Goal: Task Accomplishment & Management: Use online tool/utility

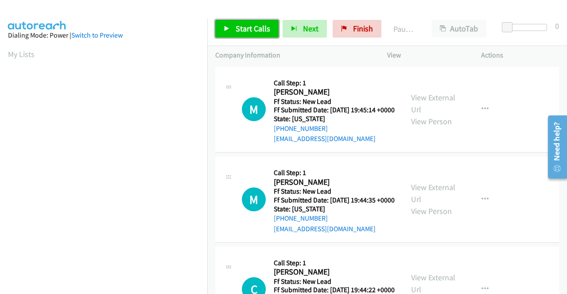
click at [247, 29] on span "Start Calls" at bounding box center [252, 28] width 35 height 10
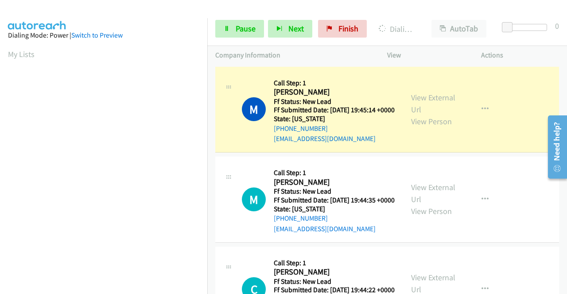
click at [424, 113] on div "View External Url View Person" at bounding box center [434, 110] width 46 height 36
click at [421, 100] on link "View External Url" at bounding box center [433, 104] width 44 height 22
click at [0, 147] on aside "Dialing Mode: Power | Switch to Preview My Lists" at bounding box center [103, 263] width 207 height 490
click at [484, 116] on button "button" at bounding box center [485, 109] width 24 height 18
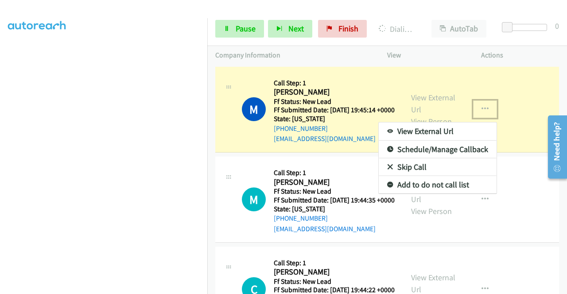
click at [428, 189] on link "Add to do not call list" at bounding box center [437, 185] width 118 height 18
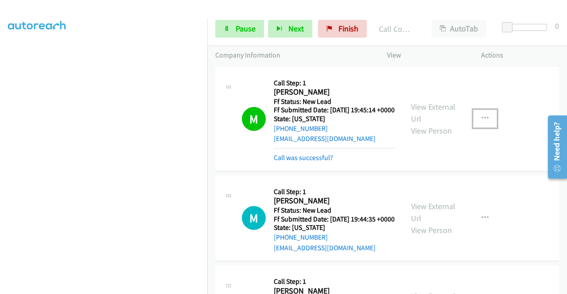
click at [482, 122] on icon "button" at bounding box center [484, 118] width 7 height 7
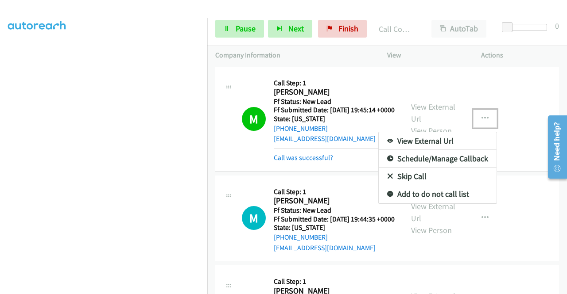
click at [449, 197] on link "Add to do not call list" at bounding box center [437, 194] width 118 height 18
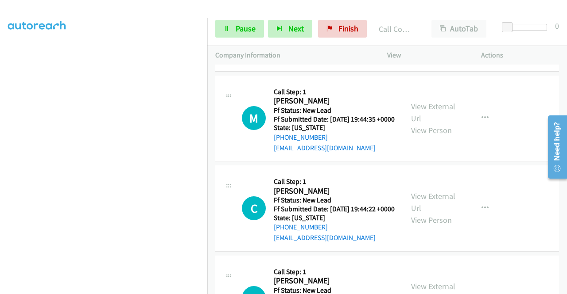
scroll to position [118, 0]
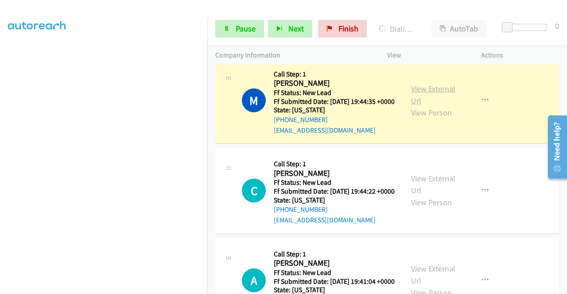
click at [415, 99] on link "View External Url" at bounding box center [433, 95] width 44 height 22
click at [0, 123] on aside "Dialing Mode: Power | Switch to Preview My Lists" at bounding box center [103, 68] width 207 height 490
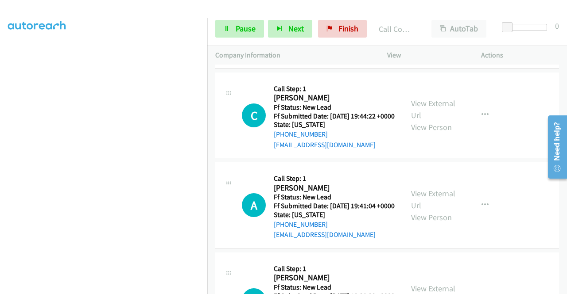
scroll to position [218, 0]
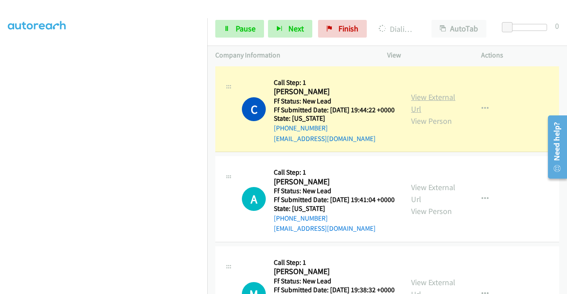
click at [448, 114] on link "View External Url" at bounding box center [433, 103] width 44 height 22
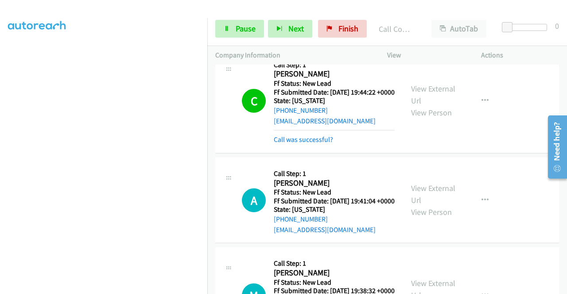
click at [564, 287] on div "+1 415-964-1034 Call failed - Please reload the list and try again The Callbar …" at bounding box center [386, 180] width 359 height 230
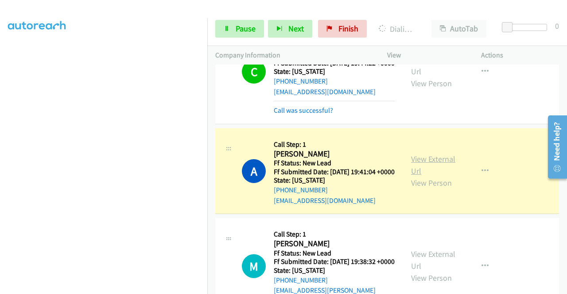
click at [439, 176] on link "View External Url" at bounding box center [433, 165] width 44 height 22
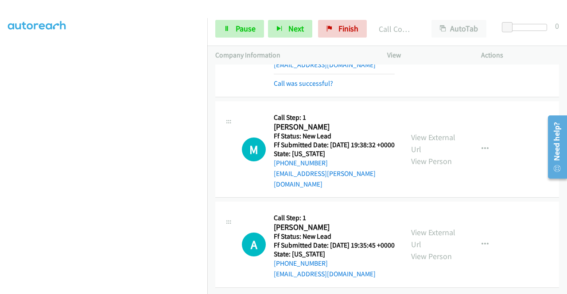
scroll to position [430, 0]
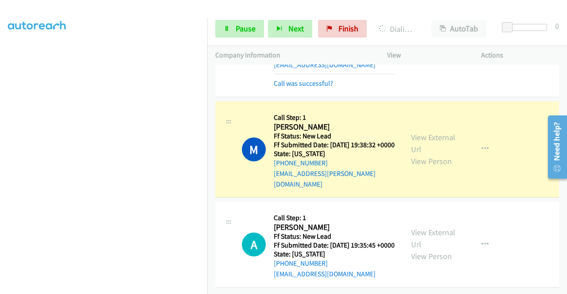
click at [429, 135] on div "View External Url View Person" at bounding box center [434, 149] width 46 height 36
click at [428, 138] on link "View External Url" at bounding box center [433, 143] width 44 height 22
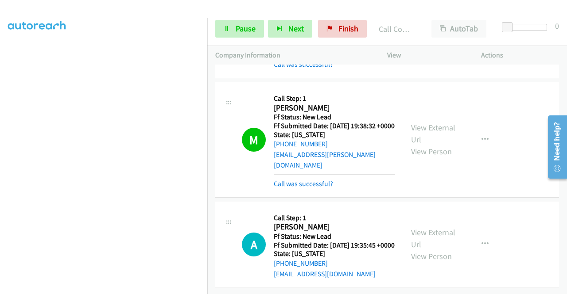
scroll to position [467, 0]
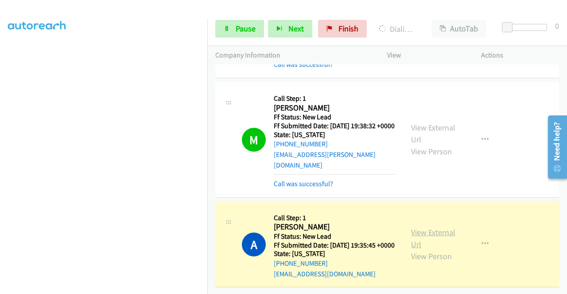
click at [443, 228] on link "View External Url" at bounding box center [433, 239] width 44 height 22
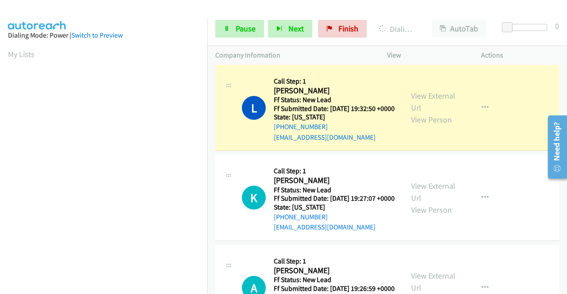
scroll to position [654, 0]
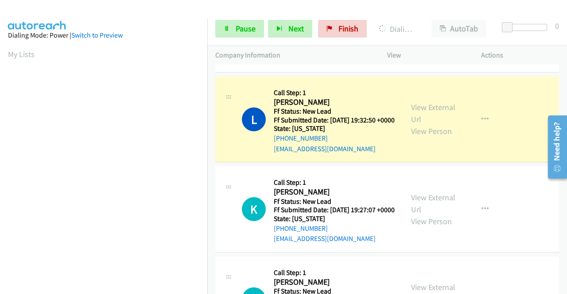
click at [413, 137] on div "View External Url View Person" at bounding box center [434, 119] width 46 height 36
click at [418, 124] on link "View External Url" at bounding box center [433, 113] width 44 height 22
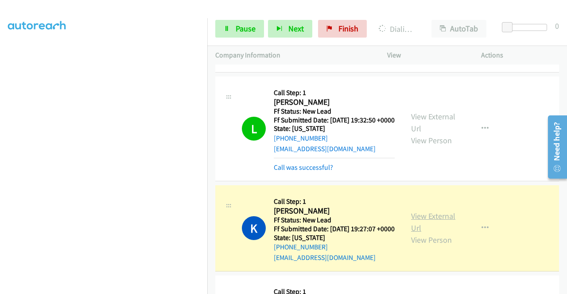
click at [413, 233] on link "View External Url" at bounding box center [433, 222] width 44 height 22
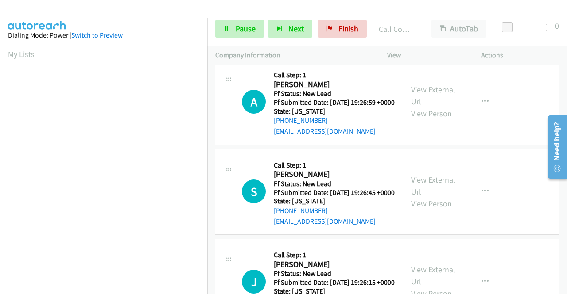
scroll to position [890, 0]
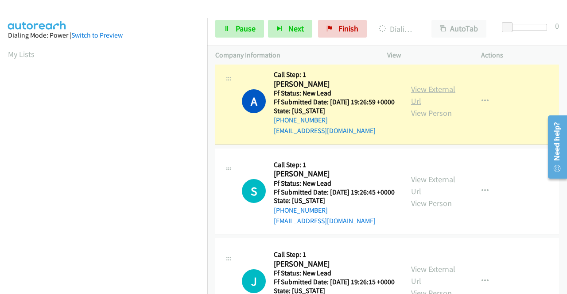
click at [423, 106] on link "View External Url" at bounding box center [433, 95] width 44 height 22
click at [412, 106] on link "View External Url" at bounding box center [433, 95] width 44 height 22
click at [232, 14] on div "Start Calls Pause Next Finish Dialing Adeline Sire AutoTab AutoTab 0" at bounding box center [386, 29] width 359 height 34
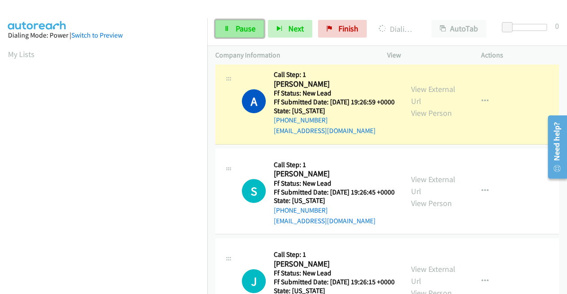
click at [228, 32] on link "Pause" at bounding box center [239, 29] width 49 height 18
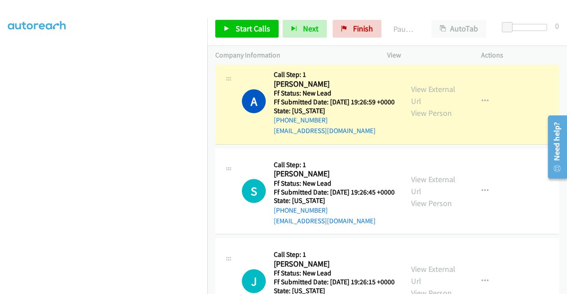
scroll to position [202, 0]
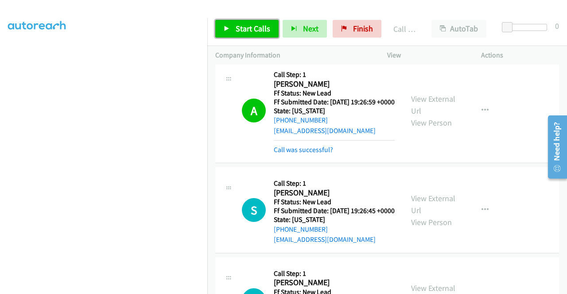
click at [228, 30] on icon at bounding box center [227, 29] width 6 height 6
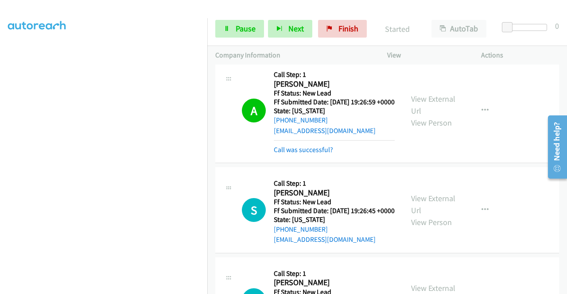
click at [565, 289] on div "+1 415-964-1034 Call failed - Please reload the list and try again The Callbar …" at bounding box center [386, 180] width 359 height 230
click at [565, 288] on div "+1 415-964-1034 Call failed - Please reload the list and try again The Callbar …" at bounding box center [386, 180] width 359 height 230
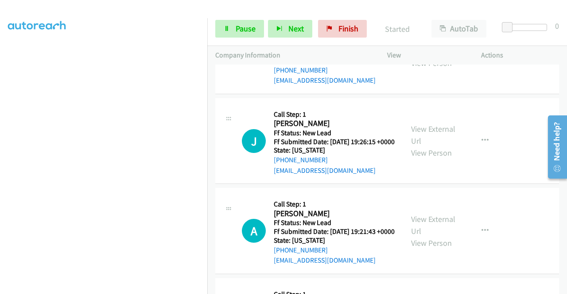
scroll to position [1067, 0]
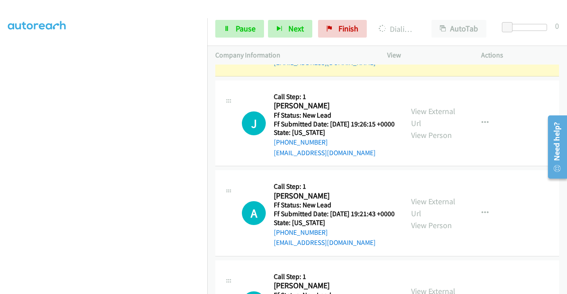
click at [420, 39] on link "View External Url" at bounding box center [433, 27] width 44 height 22
click at [0, 97] on aside "Dialing Mode: Power | Switch to Preview My Lists" at bounding box center [103, 68] width 207 height 490
click at [228, 33] on link "Pause" at bounding box center [239, 29] width 49 height 18
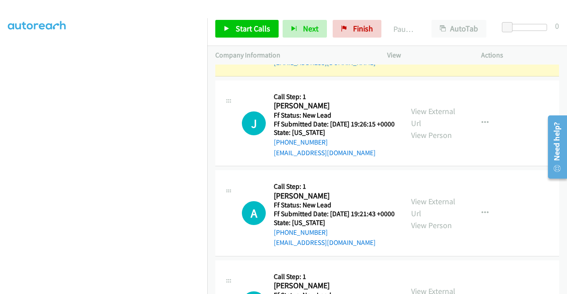
click at [378, 77] on div "S Callback Scheduled Call Step: 1 Shawn Krebs America/Denver Ff Status: New Lea…" at bounding box center [386, 33] width 343 height 86
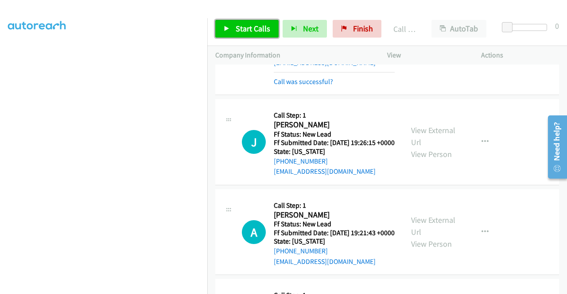
click at [238, 27] on span "Start Calls" at bounding box center [252, 28] width 35 height 10
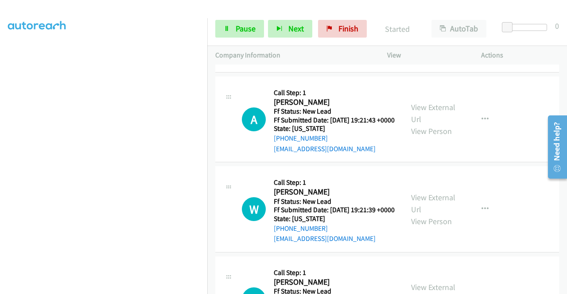
scroll to position [1185, 0]
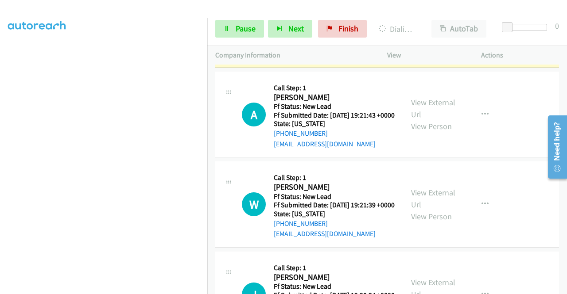
click at [419, 30] on link "View External Url" at bounding box center [433, 19] width 44 height 22
click at [0, 127] on aside "Dialing Mode: Power | Switch to Preview My Lists" at bounding box center [103, 68] width 207 height 490
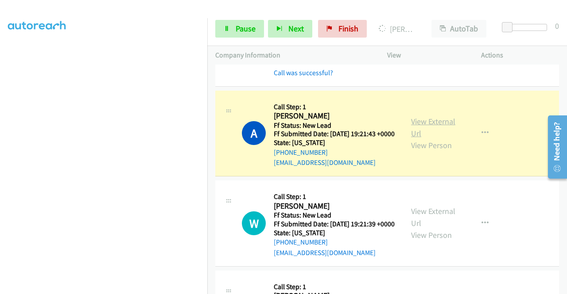
click at [432, 139] on link "View External Url" at bounding box center [433, 127] width 44 height 22
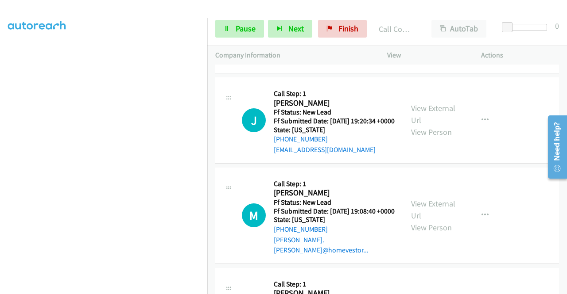
scroll to position [1404, 0]
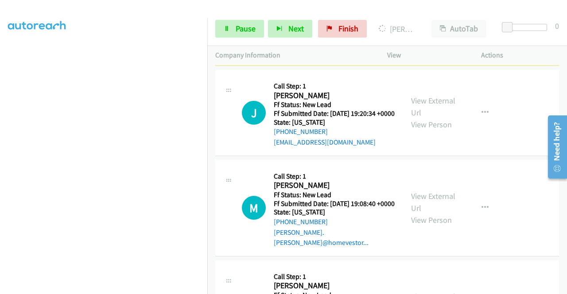
click at [443, 41] on div "View External Url View Person" at bounding box center [434, 23] width 46 height 36
click at [437, 41] on div "View External Url View Person" at bounding box center [434, 23] width 46 height 36
click at [435, 41] on div "View External Url View Person" at bounding box center [434, 23] width 46 height 36
click at [432, 28] on link "View External Url" at bounding box center [433, 17] width 44 height 22
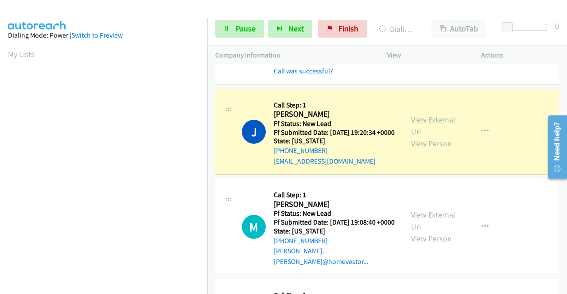
click at [446, 137] on link "View External Url" at bounding box center [433, 126] width 44 height 22
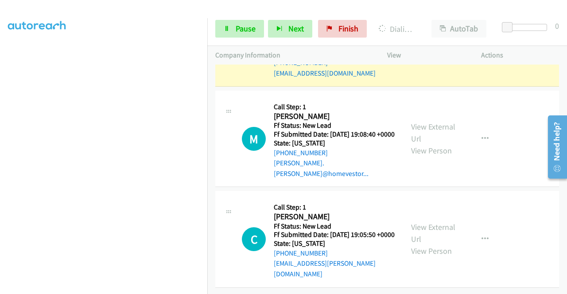
scroll to position [1593, 0]
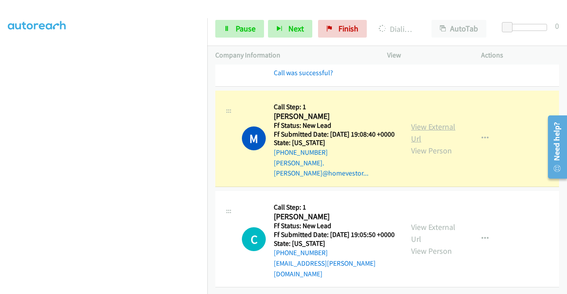
click at [438, 144] on link "View External Url" at bounding box center [433, 133] width 44 height 22
click at [245, 31] on span "Pause" at bounding box center [245, 28] width 20 height 10
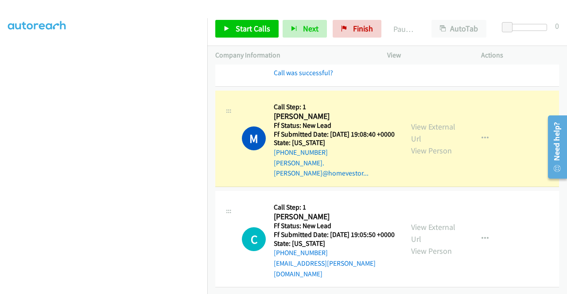
scroll to position [199, 0]
click at [209, 121] on td "M Callback Scheduled Call Step: 1 Matthew Francese America/New_York Ff Status: …" at bounding box center [386, 139] width 359 height 100
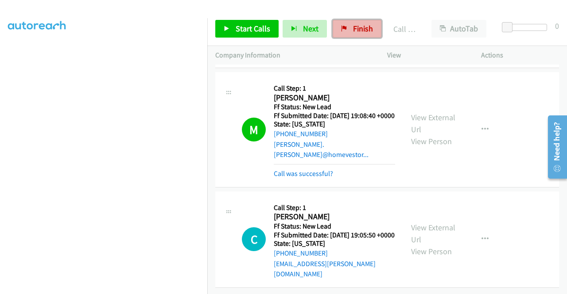
click at [353, 26] on span "Finish" at bounding box center [363, 28] width 20 height 10
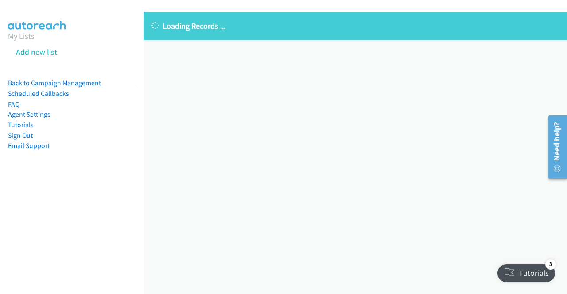
click at [306, 76] on div "Loading Records ... Sorry, something went wrong please try again." at bounding box center [354, 153] width 423 height 282
click at [330, 159] on div "Loading Records ... Sorry, something went wrong please try again." at bounding box center [354, 153] width 423 height 282
click at [359, 157] on div "Loading Records ... Sorry, something went wrong please try again." at bounding box center [354, 153] width 423 height 282
click at [293, 200] on div "Loading Records ... Sorry, something went wrong please try again." at bounding box center [354, 153] width 423 height 282
click at [31, 82] on link "Back to Campaign Management" at bounding box center [54, 83] width 93 height 8
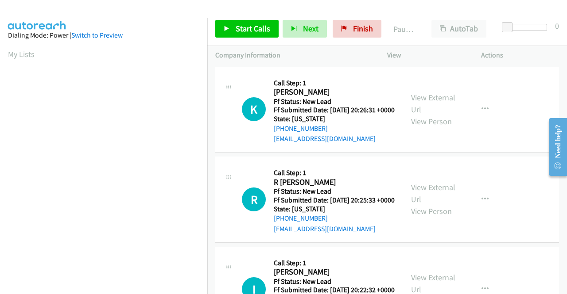
click at [222, 69] on div "K Callback Scheduled Call Step: 1 Kathleen Coates America/New_York Ff Status: N…" at bounding box center [386, 110] width 343 height 86
click at [233, 33] on link "Start Calls" at bounding box center [246, 29] width 63 height 18
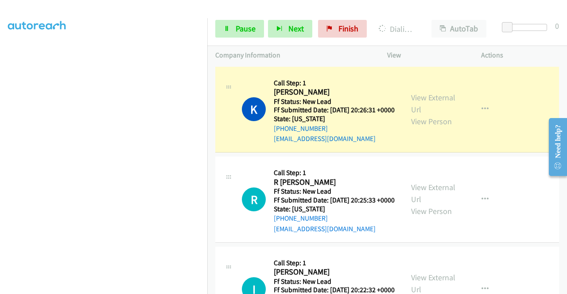
scroll to position [174, 0]
click at [441, 97] on link "View External Url" at bounding box center [433, 104] width 44 height 22
click at [0, 168] on aside "Dialing Mode: Power | Switch to Preview My Lists" at bounding box center [103, 89] width 207 height 490
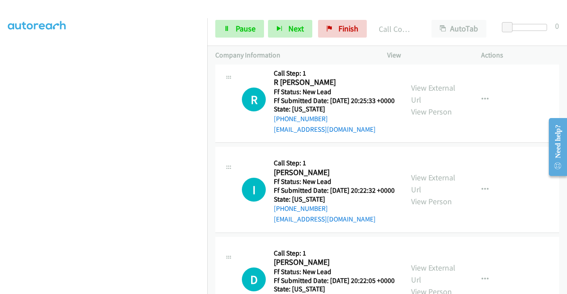
scroll to position [124, 0]
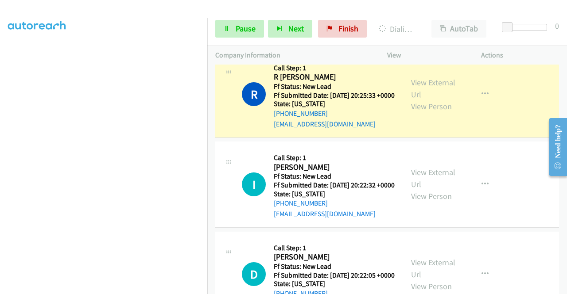
click at [411, 92] on link "View External Url" at bounding box center [433, 88] width 44 height 22
click at [207, 87] on td "R Callback Scheduled Call Step: 1 R Quentin Wendt America/New_York Ff Status: N…" at bounding box center [386, 95] width 359 height 90
click at [236, 35] on link "Pause" at bounding box center [239, 29] width 49 height 18
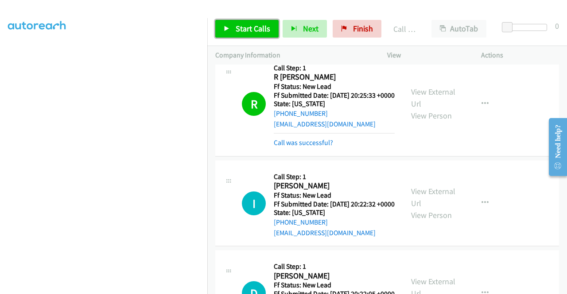
click at [229, 23] on link "Start Calls" at bounding box center [246, 29] width 63 height 18
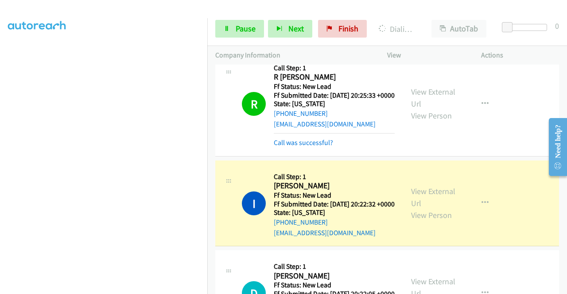
click at [422, 198] on div "View External Url View Person View External Url Email Schedule/Manage Callback …" at bounding box center [454, 204] width 102 height 70
click at [420, 208] on link "View External Url" at bounding box center [433, 197] width 44 height 22
click at [0, 147] on aside "Dialing Mode: Power | Switch to Preview My Lists" at bounding box center [103, 68] width 207 height 490
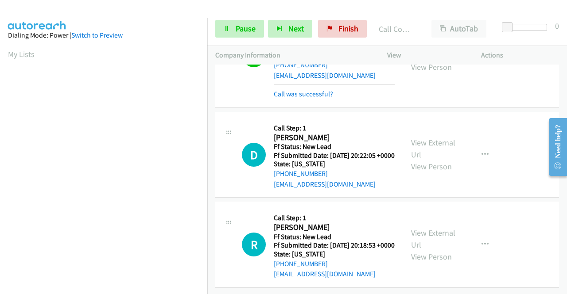
scroll to position [312, 0]
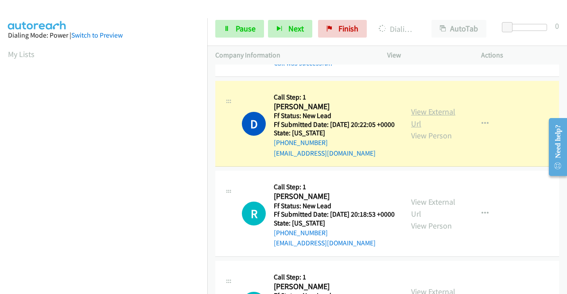
click at [419, 129] on link "View External Url" at bounding box center [433, 118] width 44 height 22
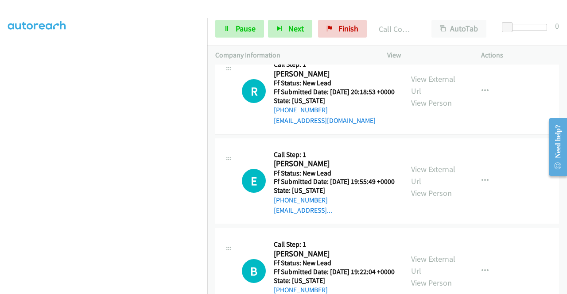
scroll to position [460, 0]
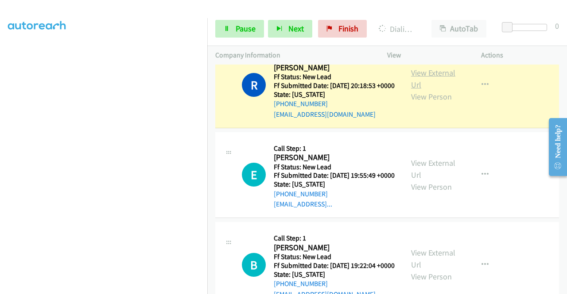
click at [418, 90] on link "View External Url" at bounding box center [433, 79] width 44 height 22
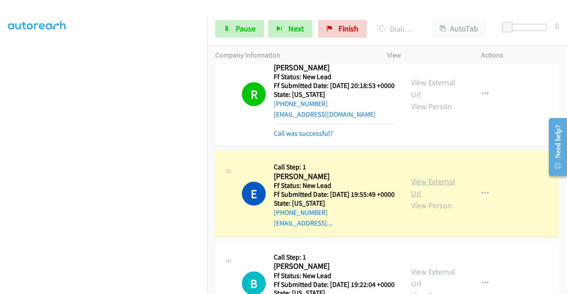
click at [422, 199] on link "View External Url" at bounding box center [433, 188] width 44 height 22
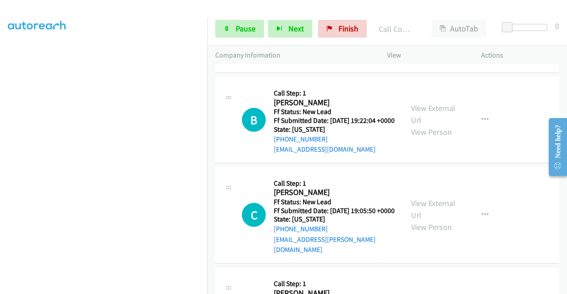
scroll to position [690, 0]
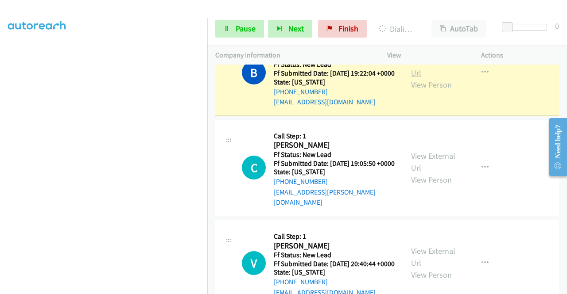
click at [432, 78] on link "View External Url" at bounding box center [433, 67] width 44 height 22
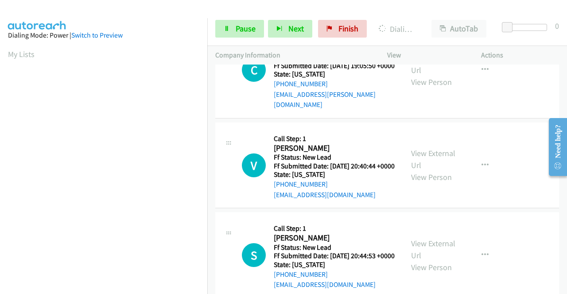
scroll to position [797, 0]
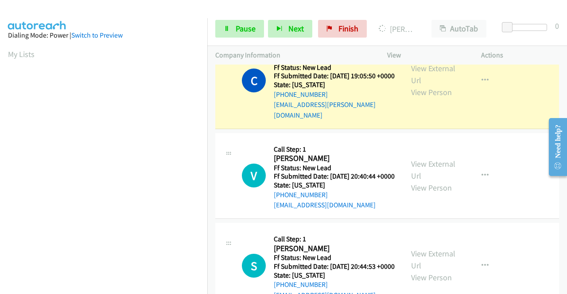
click at [435, 118] on div "View External Url View Person View External Url Email Schedule/Manage Callback …" at bounding box center [454, 80] width 102 height 80
click at [426, 85] on link "View External Url" at bounding box center [433, 74] width 44 height 22
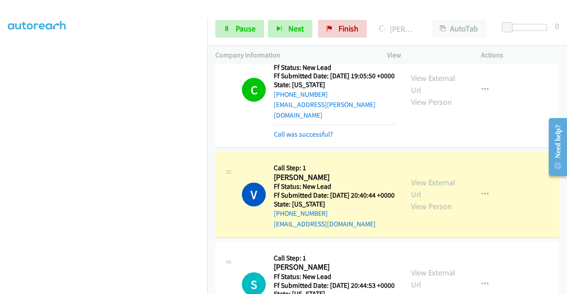
drag, startPoint x: 427, startPoint y: 245, endPoint x: 360, endPoint y: 209, distance: 75.5
click at [360, 209] on div "V Callback Scheduled Call Step: 1 Viqi Garcia America/Denver Ff Status: New Lea…" at bounding box center [386, 195] width 343 height 86
click at [422, 212] on div "View External Url View Person" at bounding box center [434, 195] width 46 height 36
click at [414, 200] on link "View External Url" at bounding box center [433, 188] width 44 height 22
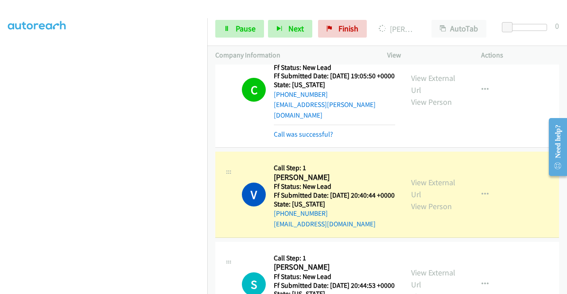
drag, startPoint x: 559, startPoint y: 283, endPoint x: 565, endPoint y: 288, distance: 7.5
click at [565, 288] on div "+1 415-964-1034 Call failed - Please reload the list and try again The Callbar …" at bounding box center [386, 180] width 359 height 230
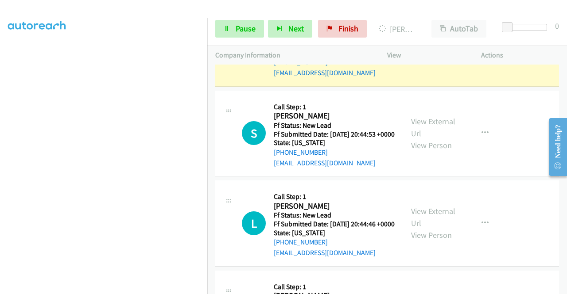
scroll to position [956, 0]
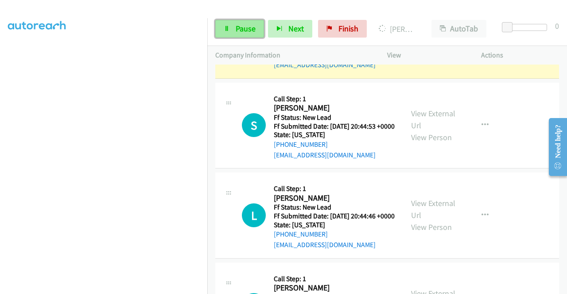
click at [231, 27] on link "Pause" at bounding box center [239, 29] width 49 height 18
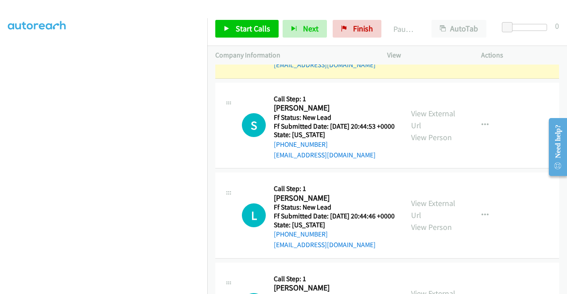
click at [207, 79] on td "V Callback Scheduled Call Step: 1 Viqi Garcia America/Denver Ff Status: New Lea…" at bounding box center [386, 36] width 359 height 90
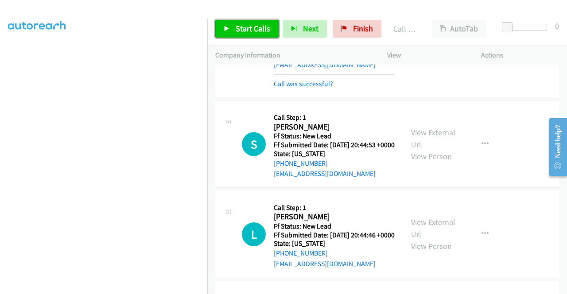
click at [238, 29] on span "Start Calls" at bounding box center [252, 28] width 35 height 10
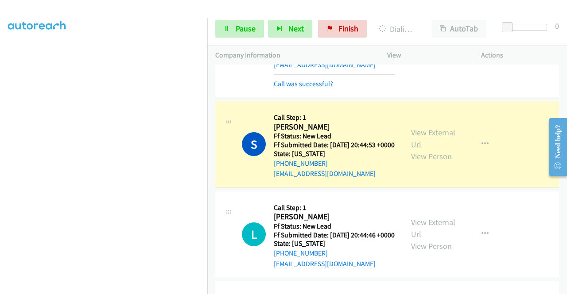
click at [416, 150] on link "View External Url" at bounding box center [433, 138] width 44 height 22
click at [0, 167] on aside "Dialing Mode: Power | Switch to Preview My Lists" at bounding box center [103, 94] width 207 height 490
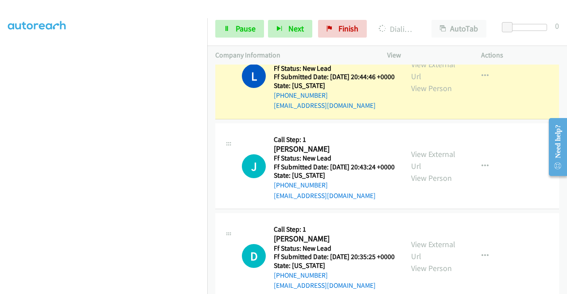
scroll to position [1157, 0]
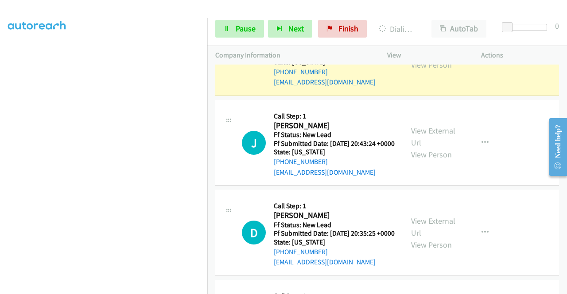
click at [417, 58] on link "View External Url" at bounding box center [433, 47] width 44 height 22
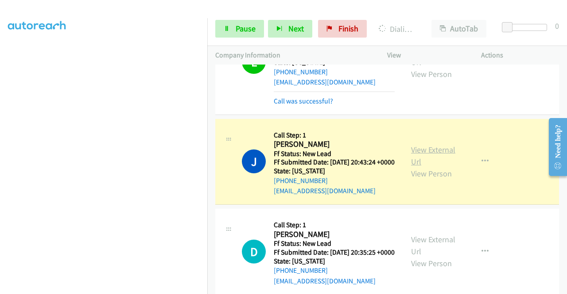
click at [434, 167] on link "View External Url" at bounding box center [433, 156] width 44 height 22
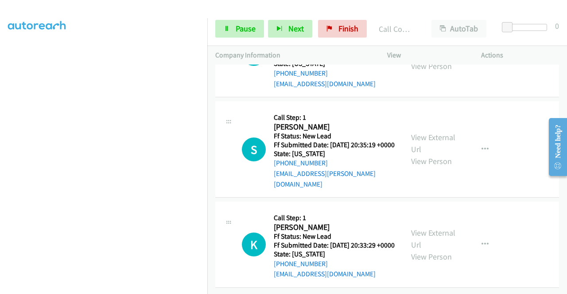
scroll to position [1405, 0]
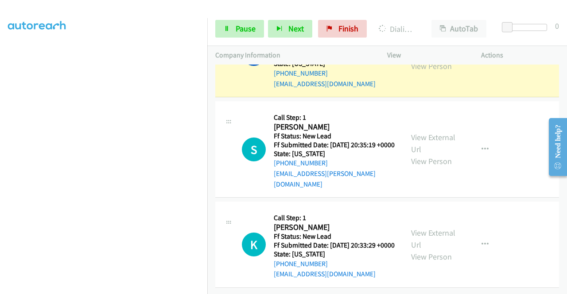
click at [413, 59] on link "View External Url" at bounding box center [433, 48] width 44 height 22
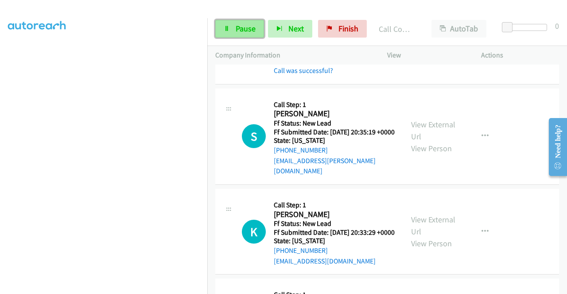
click at [257, 35] on link "Pause" at bounding box center [239, 29] width 49 height 18
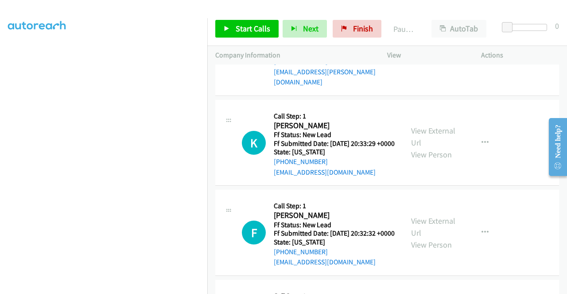
scroll to position [1507, 0]
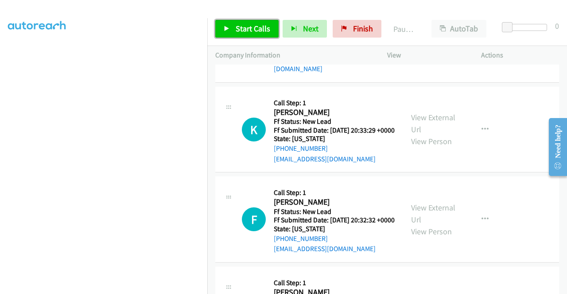
click at [260, 32] on span "Start Calls" at bounding box center [252, 28] width 35 height 10
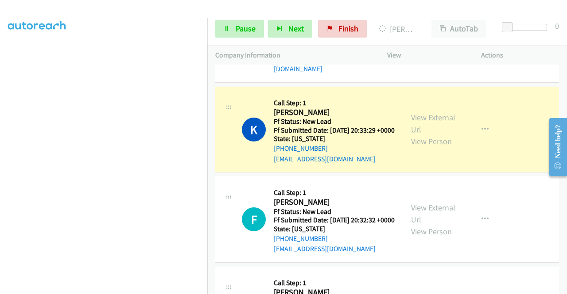
click at [411, 135] on link "View External Url" at bounding box center [433, 123] width 44 height 22
click at [0, 157] on aside "Dialing Mode: Power | Switch to Preview My Lists" at bounding box center [103, 68] width 207 height 490
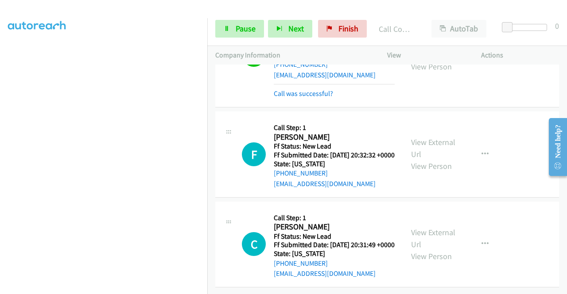
scroll to position [1720, 0]
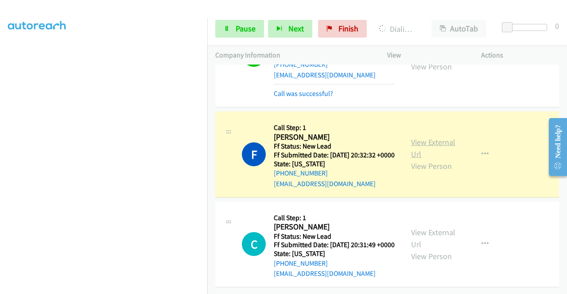
click at [413, 137] on link "View External Url" at bounding box center [433, 148] width 44 height 22
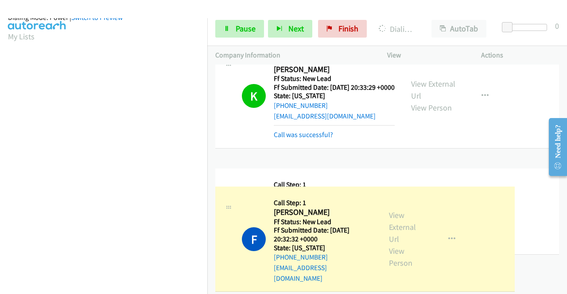
drag, startPoint x: 208, startPoint y: 181, endPoint x: 216, endPoint y: 235, distance: 54.6
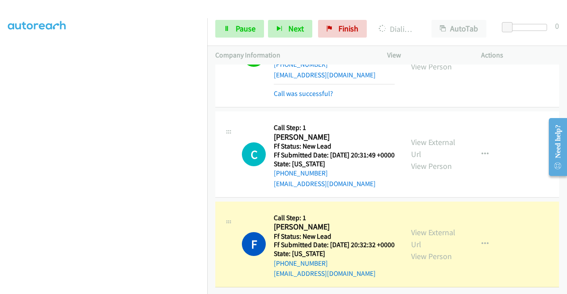
scroll to position [202, 0]
click at [207, 110] on nav "Dialing Mode: Power | Switch to Preview My Lists" at bounding box center [104, 165] width 208 height 294
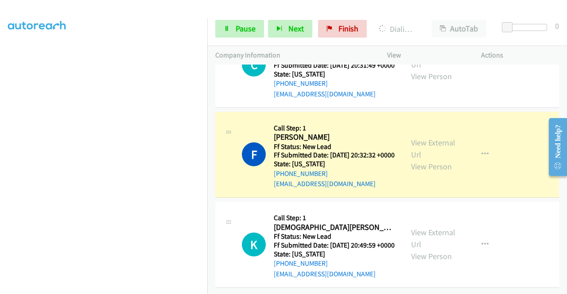
scroll to position [1797, 0]
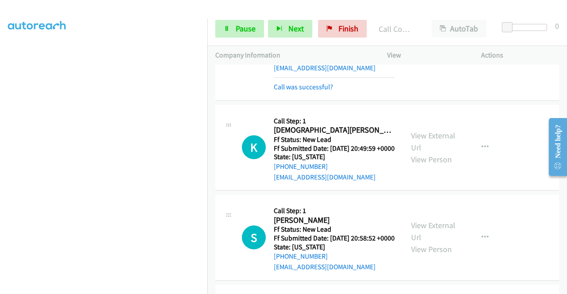
click at [559, 193] on td "K Callback Scheduled Call Step: 1 Kristen Oldfield America/Chicago Ff Status: N…" at bounding box center [386, 148] width 359 height 90
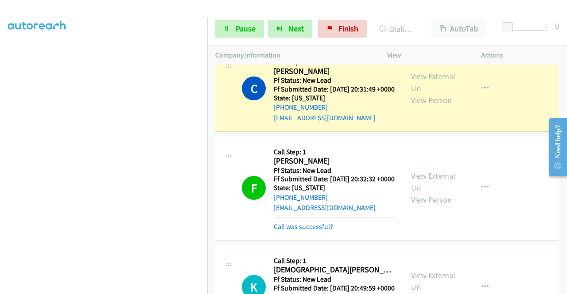
scroll to position [1689, 0]
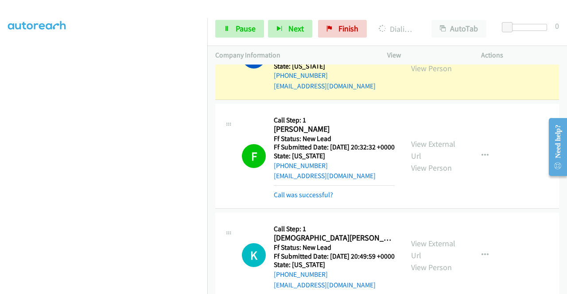
click at [422, 62] on link "View External Url" at bounding box center [433, 50] width 44 height 22
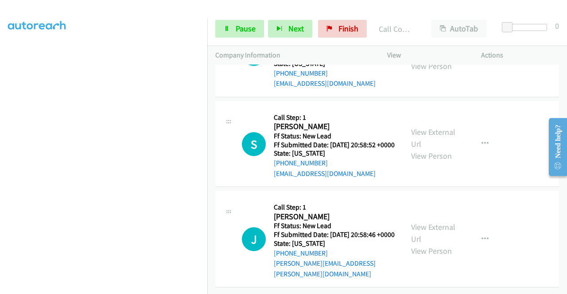
scroll to position [1996, 0]
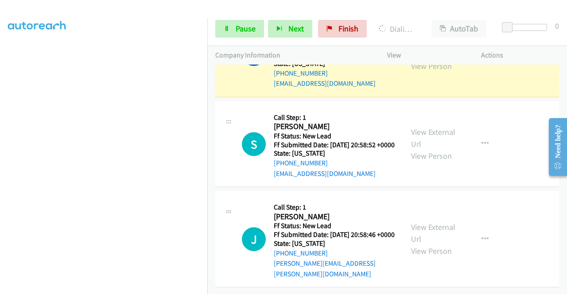
click at [422, 59] on link "View External Url" at bounding box center [433, 48] width 44 height 22
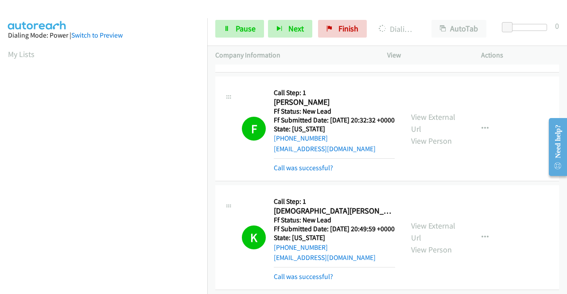
scroll to position [2072, 0]
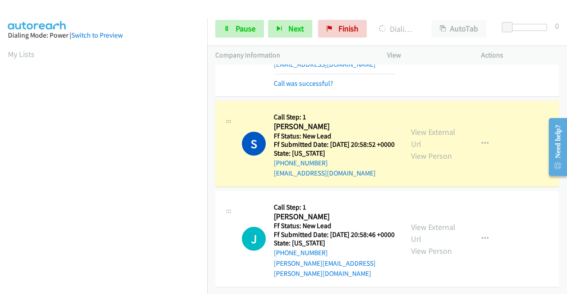
click at [444, 129] on div "View External Url View Person" at bounding box center [434, 144] width 46 height 36
click at [440, 127] on link "View External Url" at bounding box center [433, 138] width 44 height 22
click at [173, 287] on section at bounding box center [103, 85] width 191 height 424
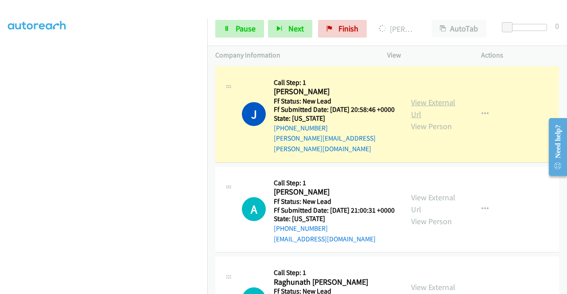
click at [429, 120] on link "View External Url" at bounding box center [433, 108] width 44 height 22
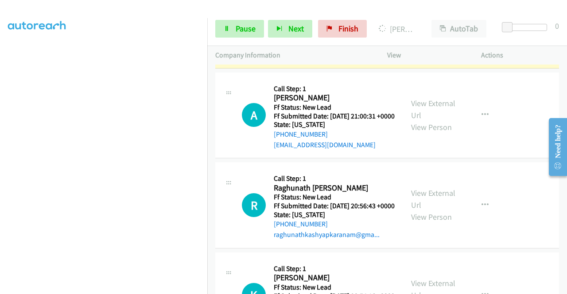
scroll to position [2196, 0]
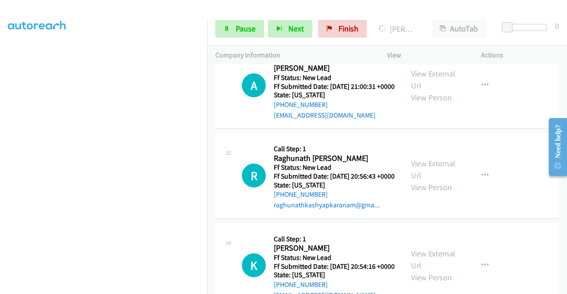
click at [223, 19] on div "Start Calls Pause Next Finish Dialing Joel Ellis AutoTab AutoTab 0" at bounding box center [386, 29] width 359 height 34
click at [221, 23] on link "Pause" at bounding box center [239, 29] width 49 height 18
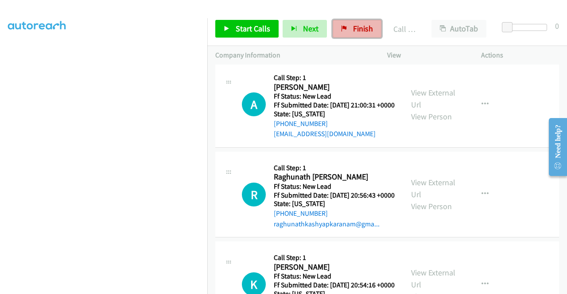
click at [360, 24] on span "Finish" at bounding box center [363, 28] width 20 height 10
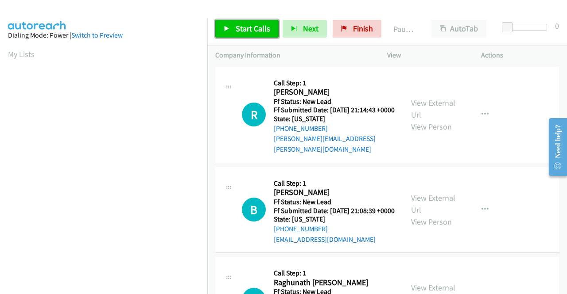
click at [244, 29] on span "Start Calls" at bounding box center [252, 28] width 35 height 10
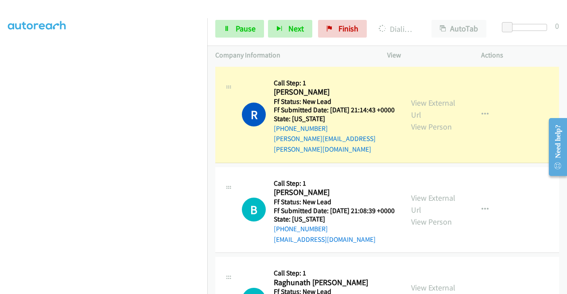
scroll to position [202, 0]
click at [433, 98] on link "View External Url" at bounding box center [433, 109] width 44 height 22
click at [0, 140] on aside "Dialing Mode: Power | Switch to Preview My Lists" at bounding box center [103, 68] width 207 height 490
click at [207, 103] on nav "Dialing Mode: Power | Switch to Preview My Lists" at bounding box center [104, 165] width 208 height 294
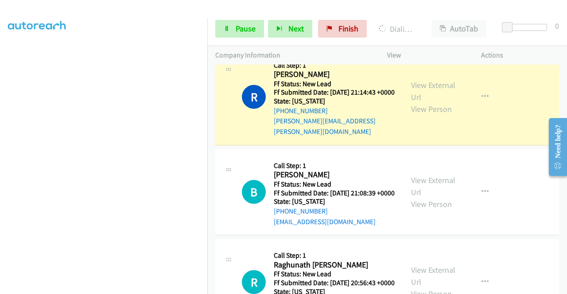
scroll to position [35, 0]
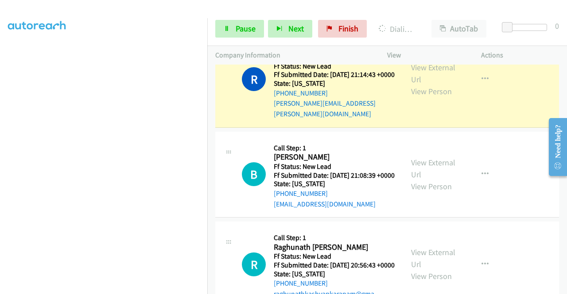
click at [238, 38] on div "Start Calls Pause Next Finish Dialing Royce Schoby AutoTab AutoTab 0" at bounding box center [386, 29] width 359 height 34
click at [231, 35] on link "Pause" at bounding box center [239, 29] width 49 height 18
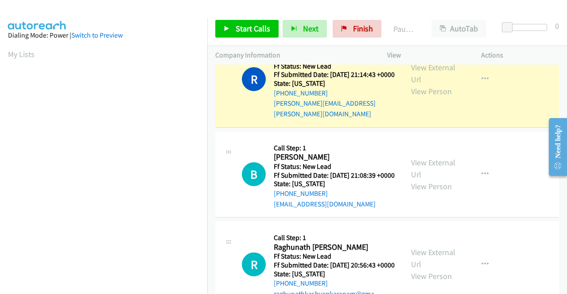
scroll to position [45, 0]
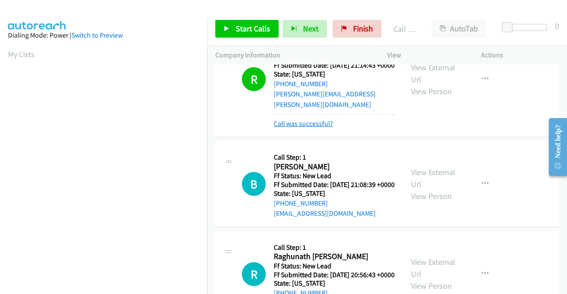
click at [303, 121] on link "Call was successful?" at bounding box center [303, 124] width 59 height 8
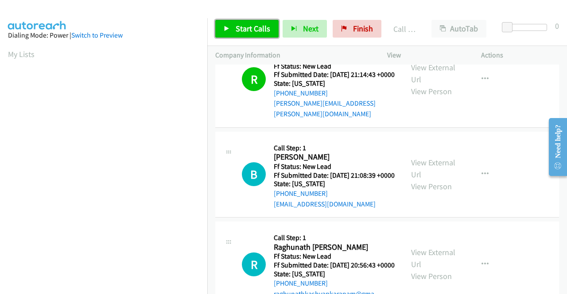
click at [254, 32] on span "Start Calls" at bounding box center [252, 28] width 35 height 10
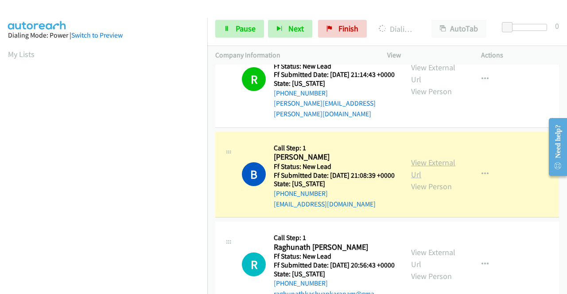
click at [432, 162] on link "View External Url" at bounding box center [433, 169] width 44 height 22
click at [0, 169] on aside "Dialing Mode: Power | Switch to Preview My Lists" at bounding box center [103, 68] width 207 height 490
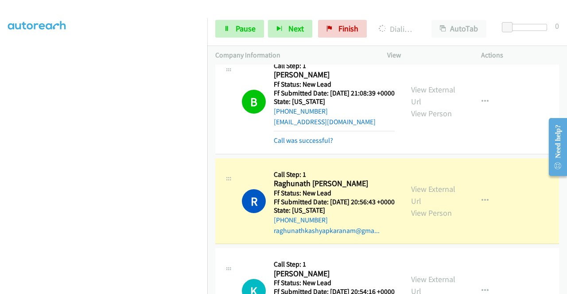
scroll to position [189, 0]
click at [423, 203] on link "View External Url" at bounding box center [433, 195] width 44 height 22
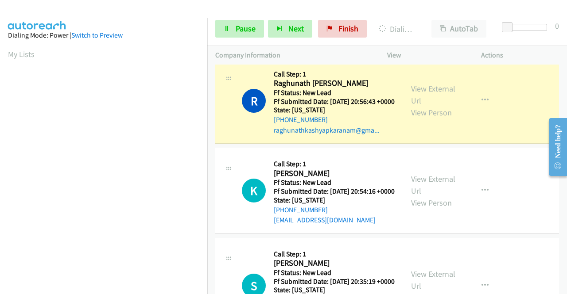
scroll to position [202, 0]
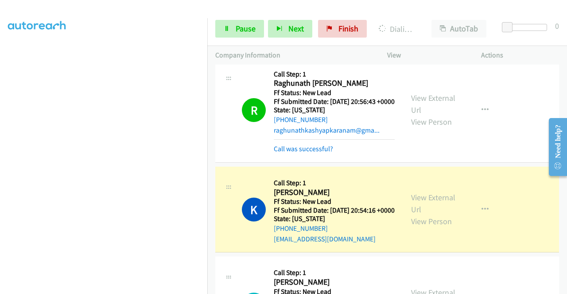
click at [420, 223] on div "View External Url View Person" at bounding box center [434, 210] width 46 height 36
click at [416, 215] on link "View External Url" at bounding box center [433, 204] width 44 height 22
click at [237, 20] on link "Pause" at bounding box center [239, 29] width 49 height 18
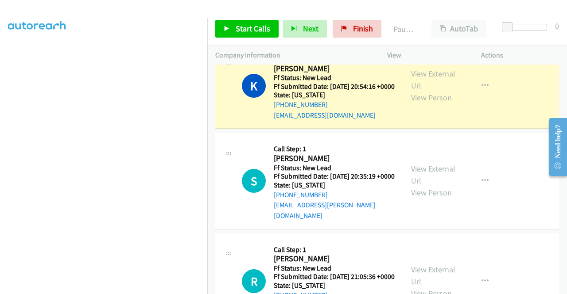
click at [0, 89] on aside "Dialing Mode: Power | Switch to Preview My Lists" at bounding box center [103, 68] width 207 height 490
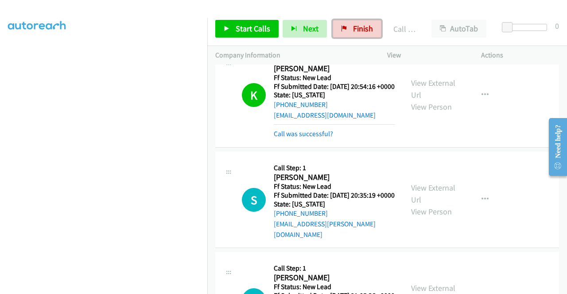
drag, startPoint x: 348, startPoint y: 28, endPoint x: 299, endPoint y: 44, distance: 51.8
click at [348, 28] on link "Finish" at bounding box center [356, 29] width 49 height 18
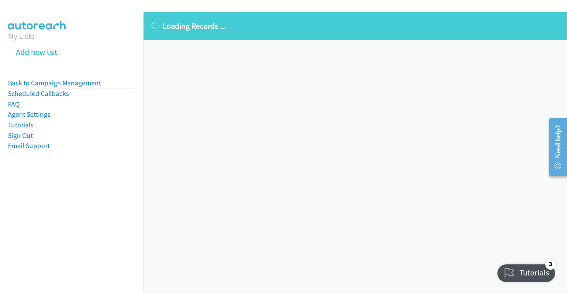
drag, startPoint x: 282, startPoint y: 99, endPoint x: 230, endPoint y: 67, distance: 61.2
drag, startPoint x: 230, startPoint y: 67, endPoint x: 218, endPoint y: 64, distance: 12.7
click at [218, 64] on div "Loading Records ... Sorry, something went wrong please try again." at bounding box center [354, 153] width 423 height 282
click at [186, 81] on div "Loading Records ... Sorry, something went wrong please try again." at bounding box center [354, 153] width 423 height 282
click at [75, 82] on link "Back to Campaign Management" at bounding box center [54, 83] width 93 height 8
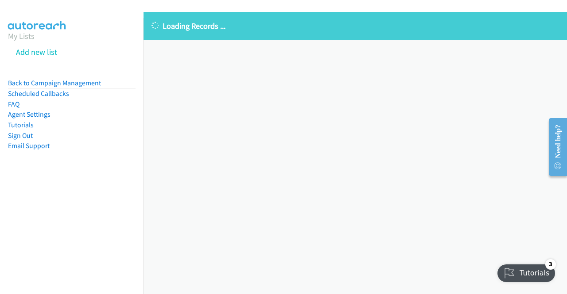
click at [365, 120] on div "Loading Records ... Sorry, something went wrong please try again." at bounding box center [354, 153] width 423 height 282
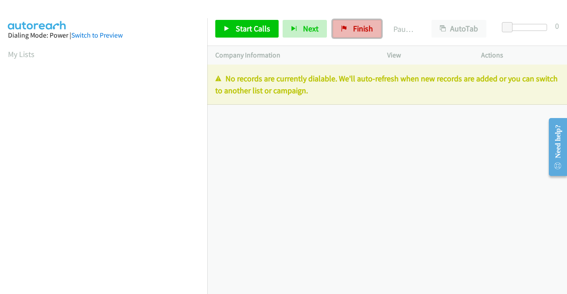
click at [358, 31] on span "Finish" at bounding box center [363, 28] width 20 height 10
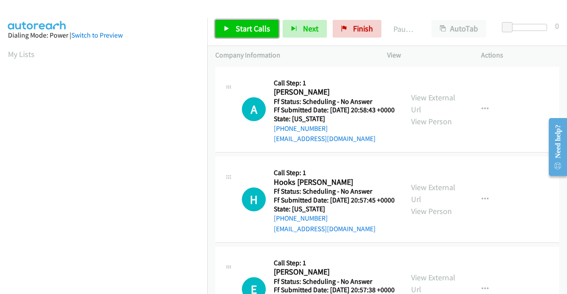
click at [244, 32] on span "Start Calls" at bounding box center [252, 28] width 35 height 10
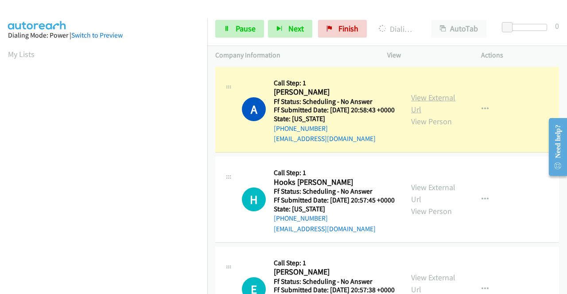
click at [427, 103] on link "View External Url" at bounding box center [433, 104] width 44 height 22
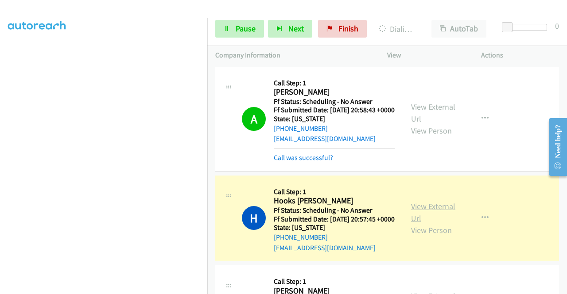
click at [421, 222] on link "View External Url" at bounding box center [433, 212] width 44 height 22
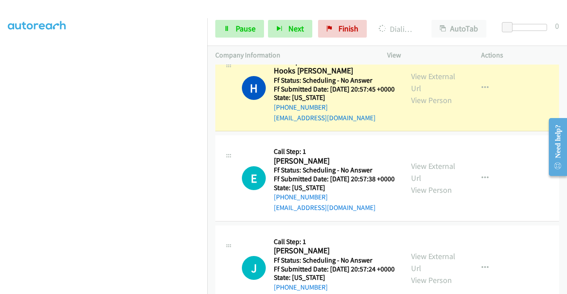
scroll to position [147, 0]
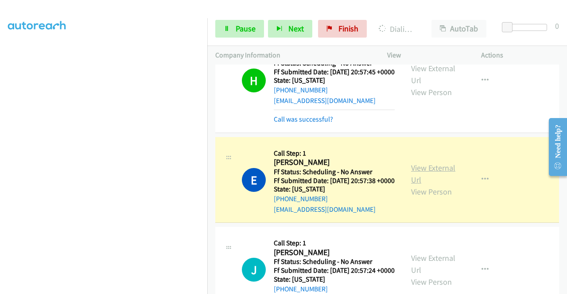
click at [424, 185] on link "View External Url" at bounding box center [433, 174] width 44 height 22
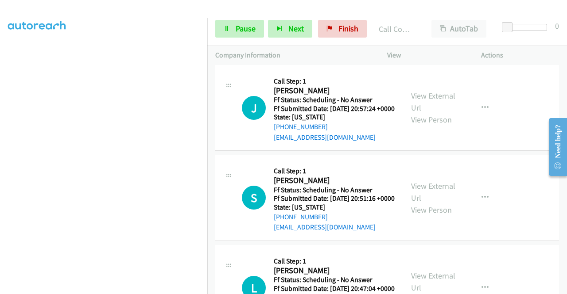
scroll to position [336, 0]
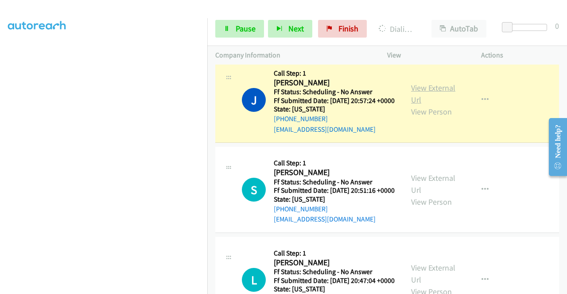
click at [433, 105] on link "View External Url" at bounding box center [433, 94] width 44 height 22
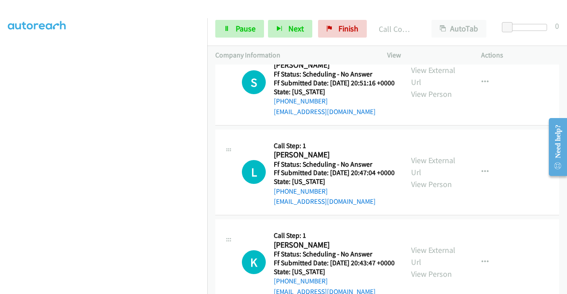
scroll to position [466, 0]
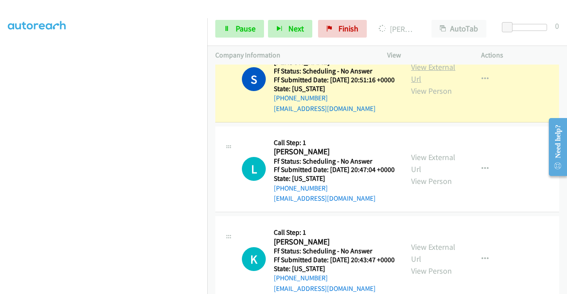
click at [448, 84] on link "View External Url" at bounding box center [433, 73] width 44 height 22
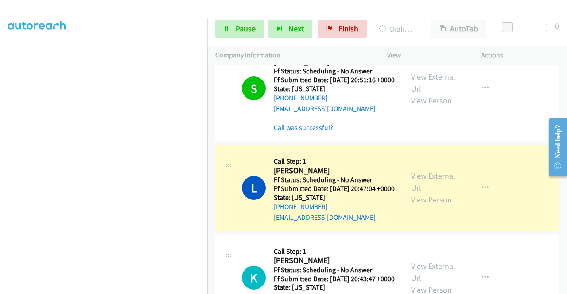
click at [411, 193] on link "View External Url" at bounding box center [433, 182] width 44 height 22
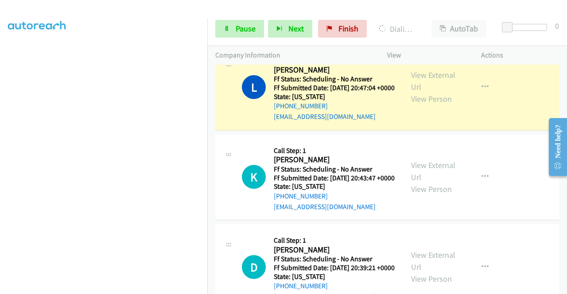
scroll to position [578, 0]
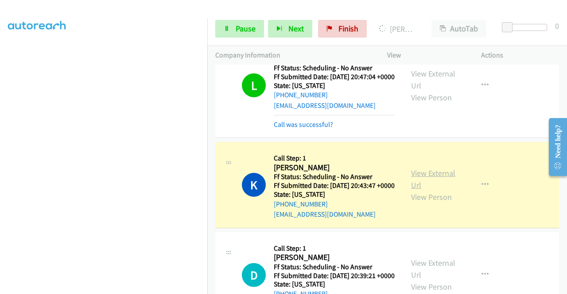
click at [416, 190] on link "View External Url" at bounding box center [433, 179] width 44 height 22
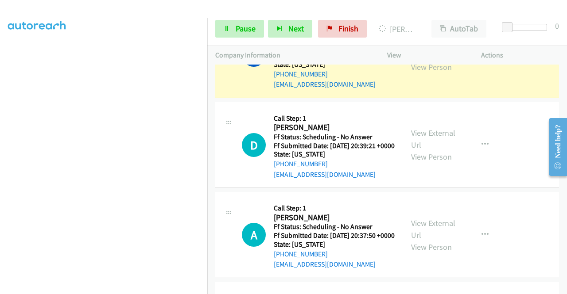
scroll to position [726, 0]
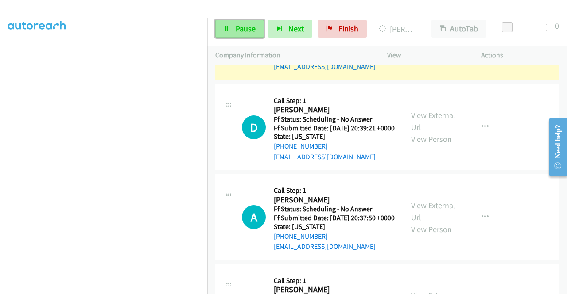
click at [232, 24] on link "Pause" at bounding box center [239, 29] width 49 height 18
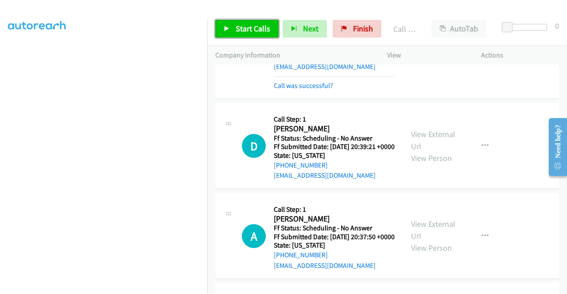
click at [225, 22] on link "Start Calls" at bounding box center [246, 29] width 63 height 18
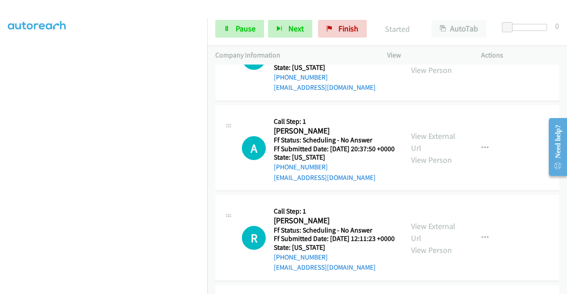
scroll to position [814, 0]
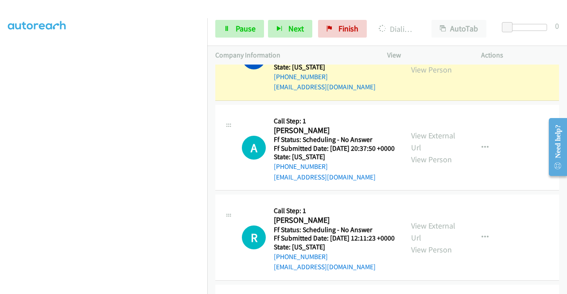
click at [411, 63] on link "View External Url" at bounding box center [433, 52] width 44 height 22
click at [231, 36] on link "Pause" at bounding box center [239, 29] width 49 height 18
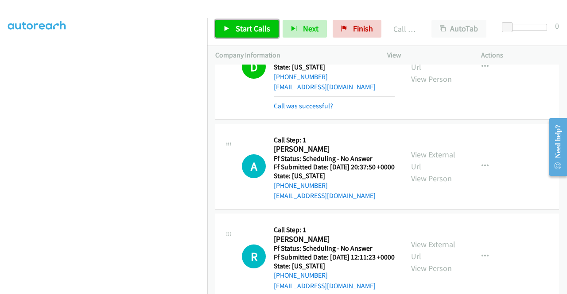
click at [252, 31] on span "Start Calls" at bounding box center [252, 28] width 35 height 10
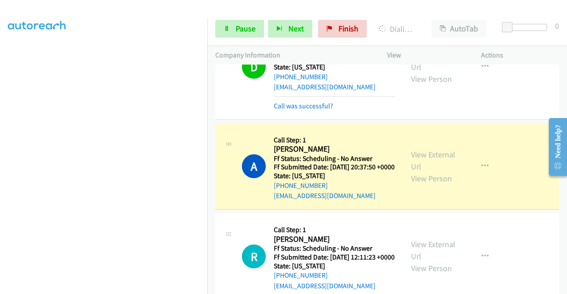
click at [413, 185] on div "View External Url View Person" at bounding box center [434, 167] width 46 height 36
click at [420, 172] on link "View External Url" at bounding box center [433, 161] width 44 height 22
click at [5, 94] on aside "Dialing Mode: Power | Switch to Preview My Lists" at bounding box center [103, 68] width 207 height 490
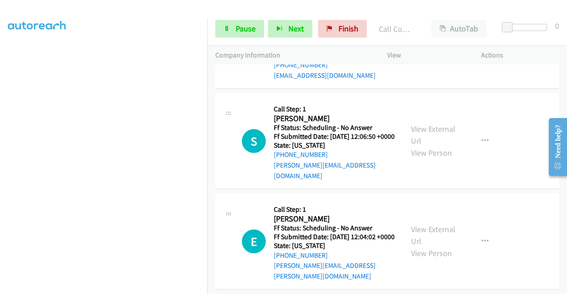
scroll to position [1045, 0]
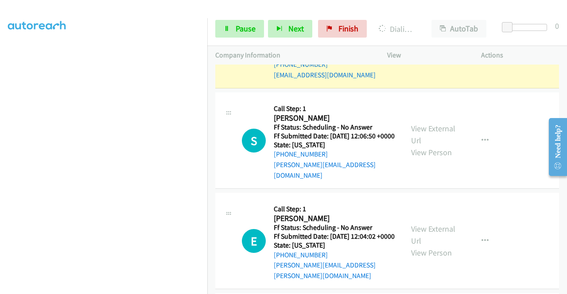
click at [424, 63] on div "View External Url View Person" at bounding box center [434, 45] width 46 height 36
click at [422, 50] on link "View External Url" at bounding box center [433, 39] width 44 height 22
click at [222, 19] on div "Start Calls Pause Next Finish Dialing [PERSON_NAME] AutoTab AutoTab 0" at bounding box center [386, 29] width 359 height 34
click at [222, 22] on link "Pause" at bounding box center [239, 29] width 49 height 18
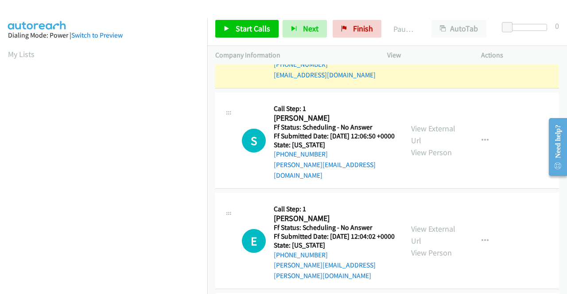
scroll to position [202, 0]
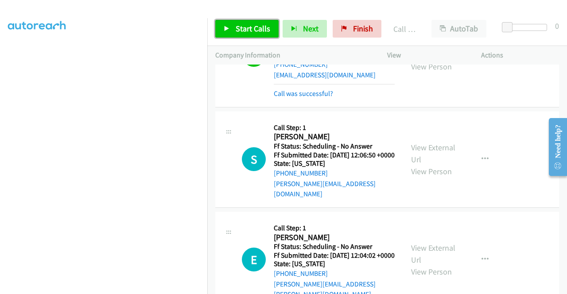
click at [239, 36] on link "Start Calls" at bounding box center [246, 29] width 63 height 18
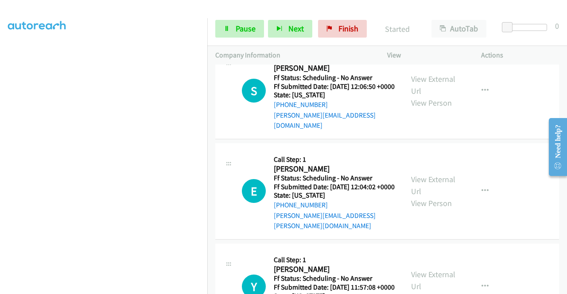
scroll to position [1127, 0]
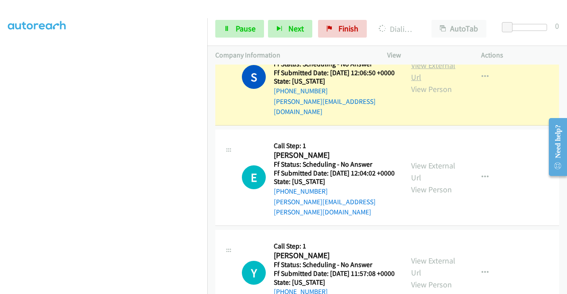
click at [412, 82] on link "View External Url" at bounding box center [433, 71] width 44 height 22
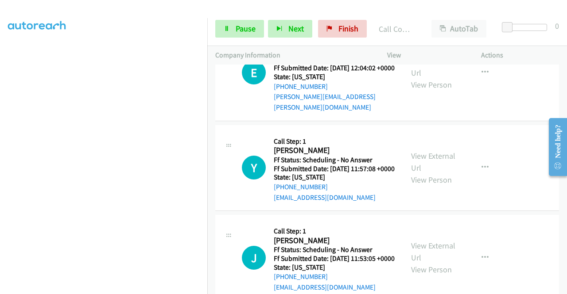
scroll to position [1280, 0]
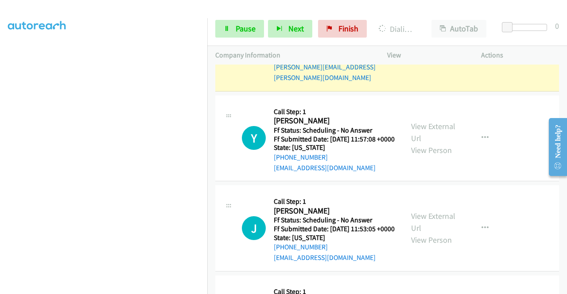
click at [427, 48] on link "View External Url" at bounding box center [433, 37] width 44 height 22
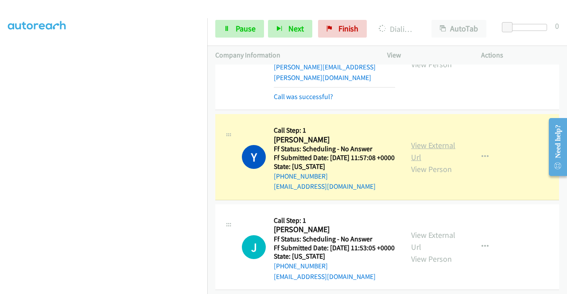
click at [423, 162] on link "View External Url" at bounding box center [433, 151] width 44 height 22
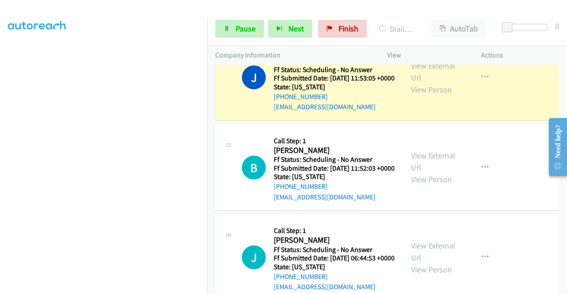
scroll to position [1498, 0]
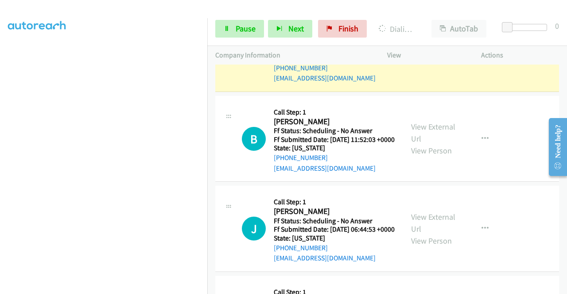
click at [434, 54] on link "View External Url" at bounding box center [433, 43] width 44 height 22
click at [238, 27] on span "Pause" at bounding box center [245, 28] width 20 height 10
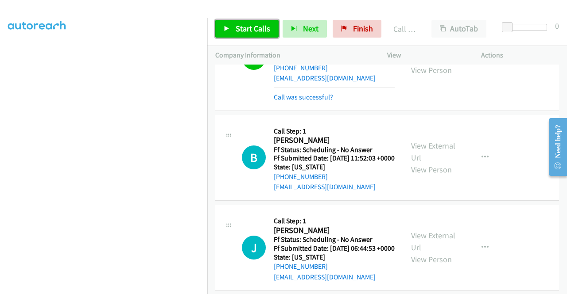
click at [224, 25] on link "Start Calls" at bounding box center [246, 29] width 63 height 18
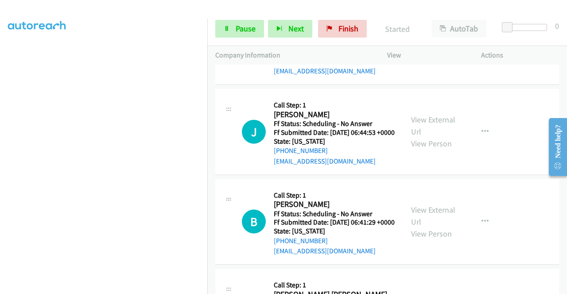
scroll to position [1622, 0]
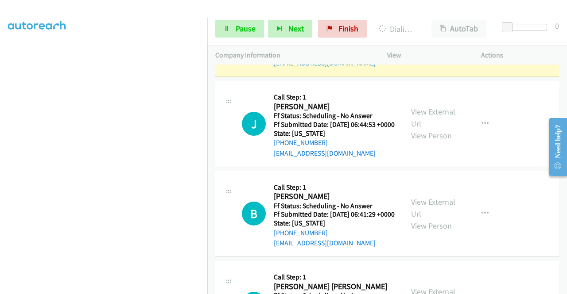
click at [420, 39] on link "View External Url" at bounding box center [433, 28] width 44 height 22
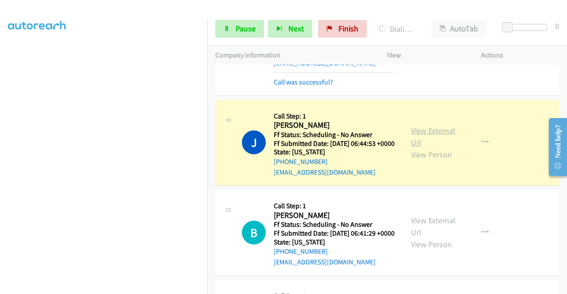
click at [417, 148] on link "View External Url" at bounding box center [433, 137] width 44 height 22
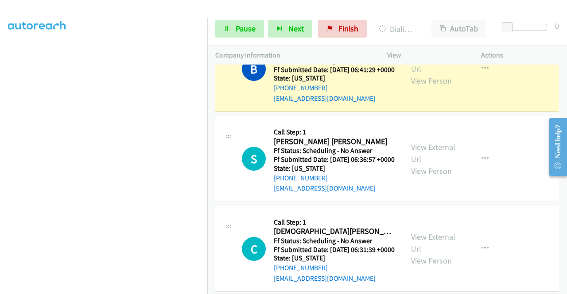
scroll to position [1834, 0]
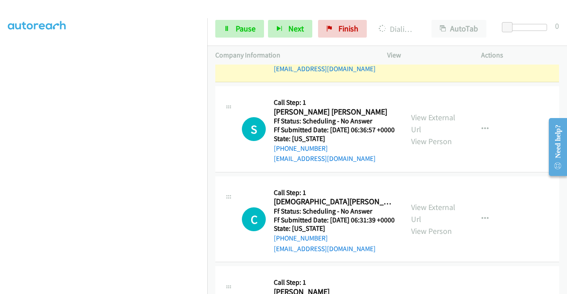
click at [440, 57] on div "View External Url View Person" at bounding box center [434, 39] width 46 height 36
click at [435, 44] on link "View External Url" at bounding box center [433, 33] width 44 height 22
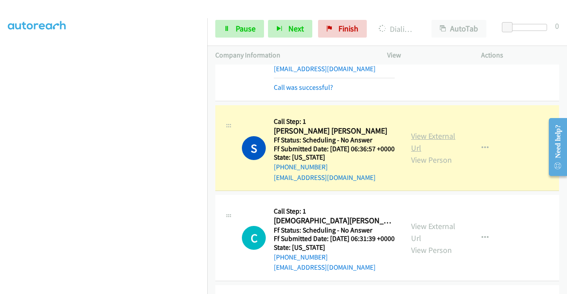
click at [421, 153] on link "View External Url" at bounding box center [433, 142] width 44 height 22
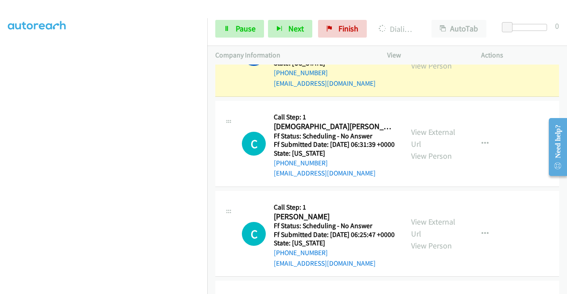
scroll to position [2005, 0]
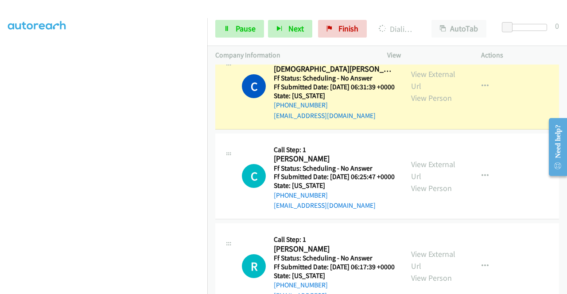
click at [412, 104] on div "View External Url View Person" at bounding box center [434, 86] width 46 height 36
click at [412, 91] on link "View External Url" at bounding box center [433, 80] width 44 height 22
click at [235, 25] on span "Pause" at bounding box center [245, 28] width 20 height 10
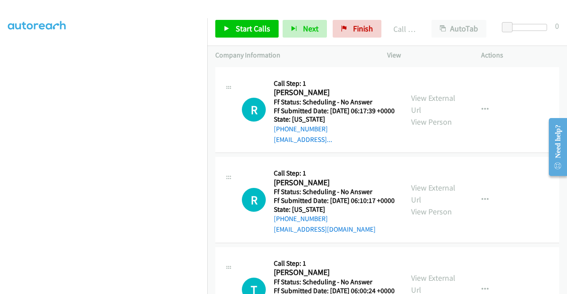
scroll to position [2240, 0]
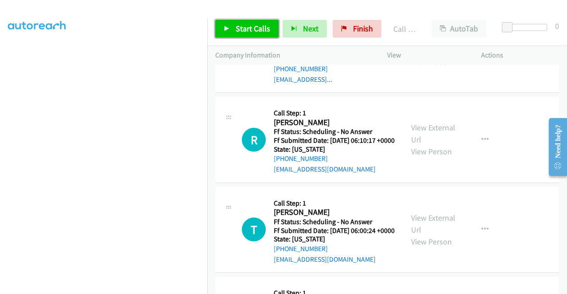
click at [264, 27] on span "Start Calls" at bounding box center [252, 28] width 35 height 10
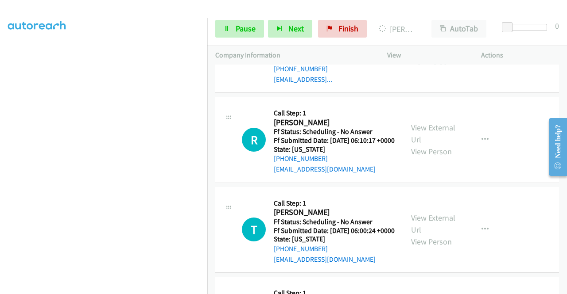
click at [0, 139] on aside "Dialing Mode: Power | Switch to Preview My Lists" at bounding box center [103, 68] width 207 height 490
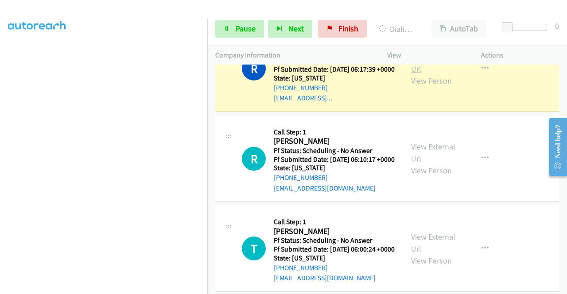
click at [441, 74] on link "View External Url" at bounding box center [433, 63] width 44 height 22
click at [415, 74] on link "View External Url" at bounding box center [433, 63] width 44 height 22
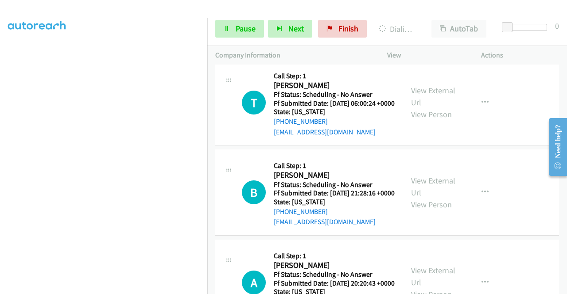
scroll to position [2429, 0]
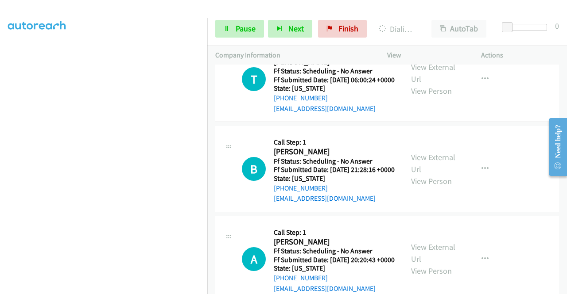
click at [239, 34] on link "Pause" at bounding box center [239, 29] width 49 height 18
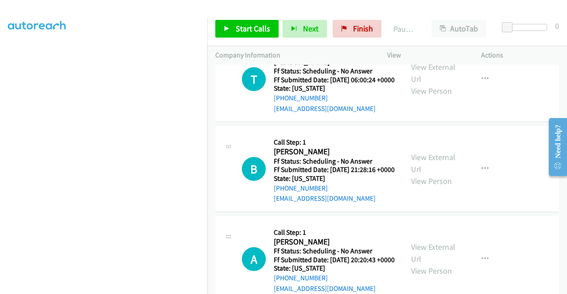
scroll to position [202, 0]
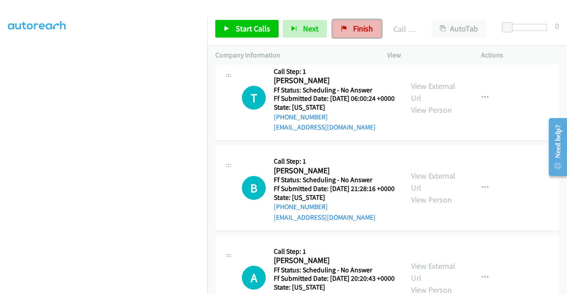
click at [353, 30] on span "Finish" at bounding box center [363, 28] width 20 height 10
